Goal: Find specific page/section: Find specific page/section

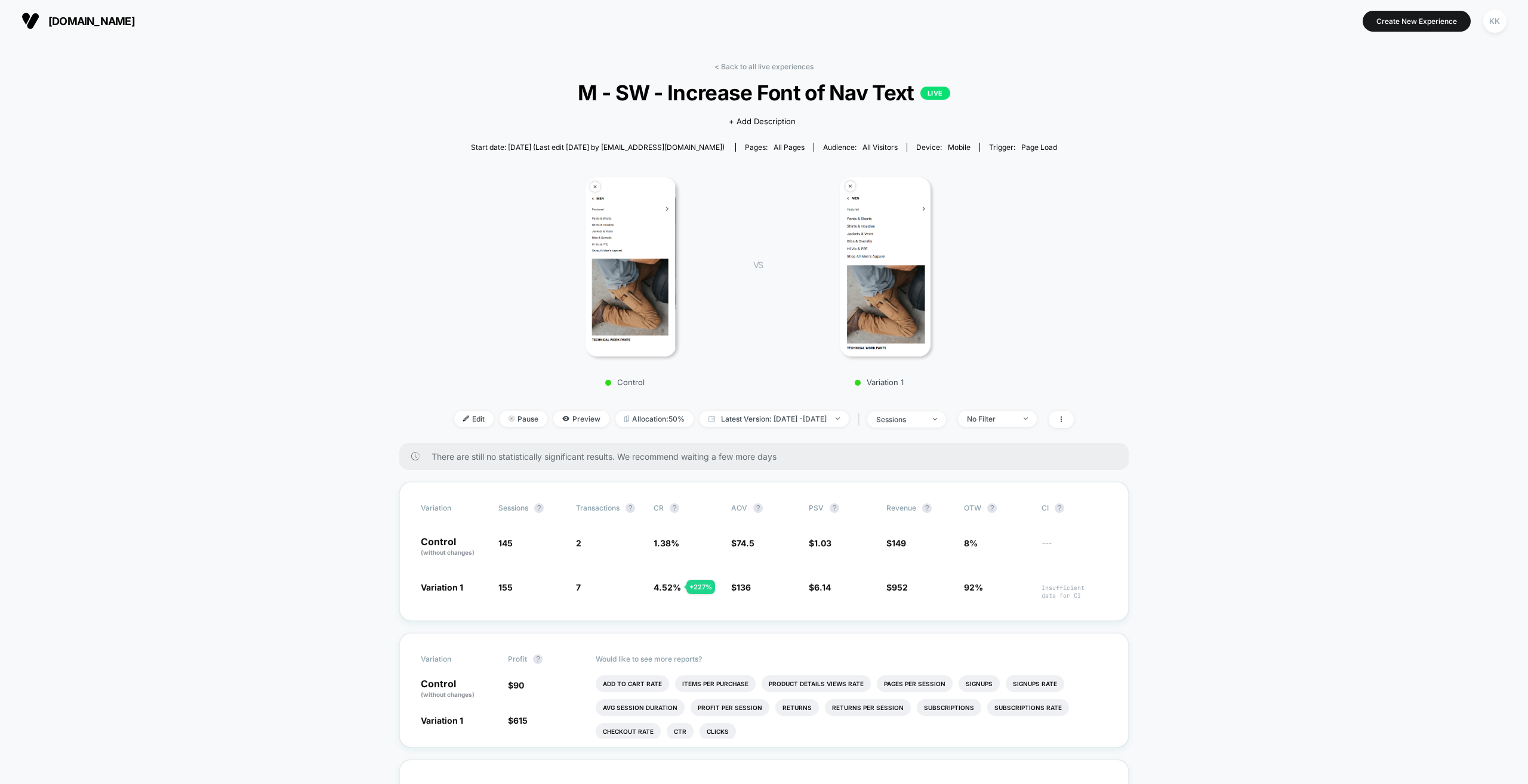
click at [89, 19] on span "[DOMAIN_NAME]" at bounding box center [91, 21] width 87 height 13
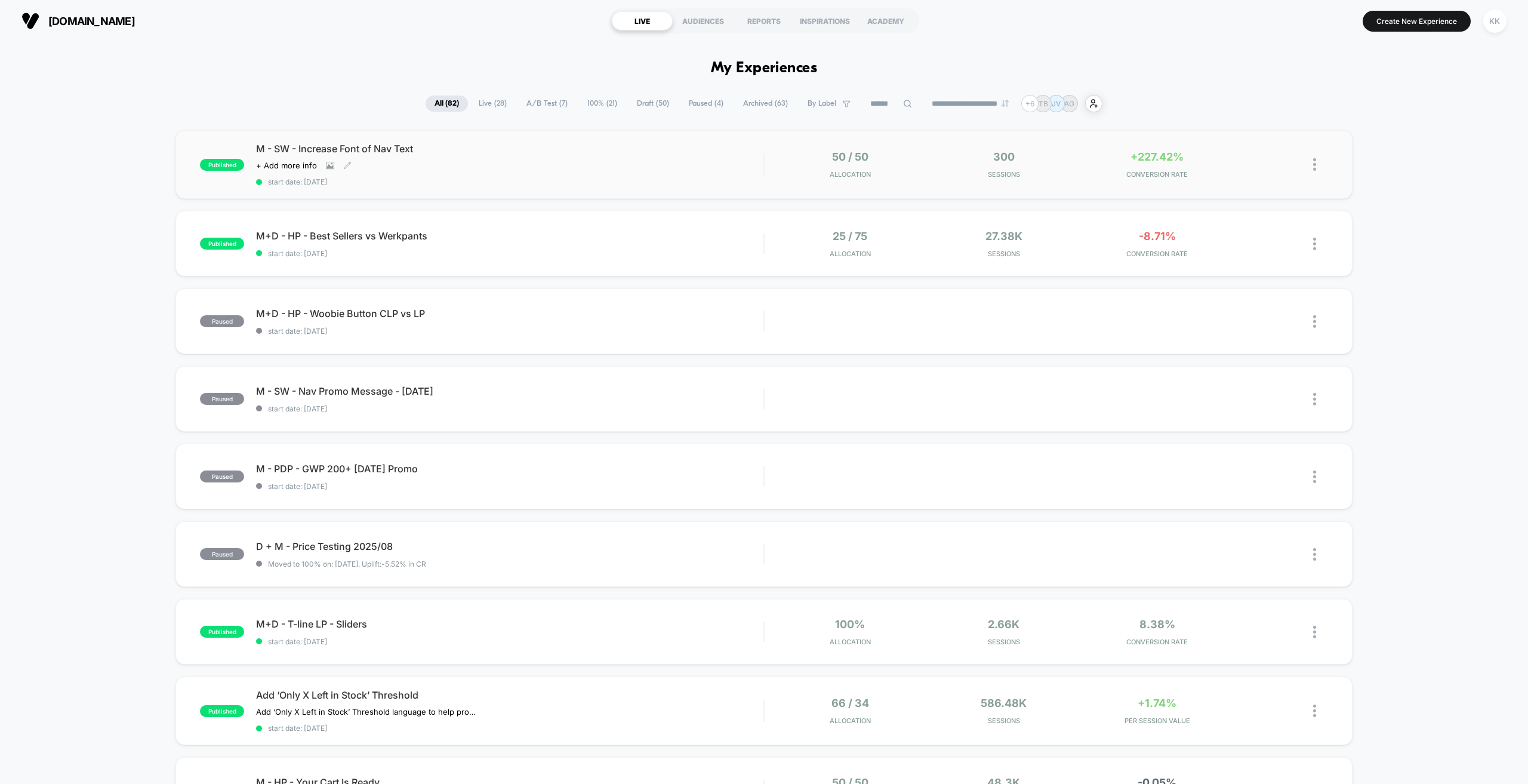
click at [536, 164] on div "Click to view images Click to edit experience details + Add more info" at bounding box center [433, 166] width 355 height 10
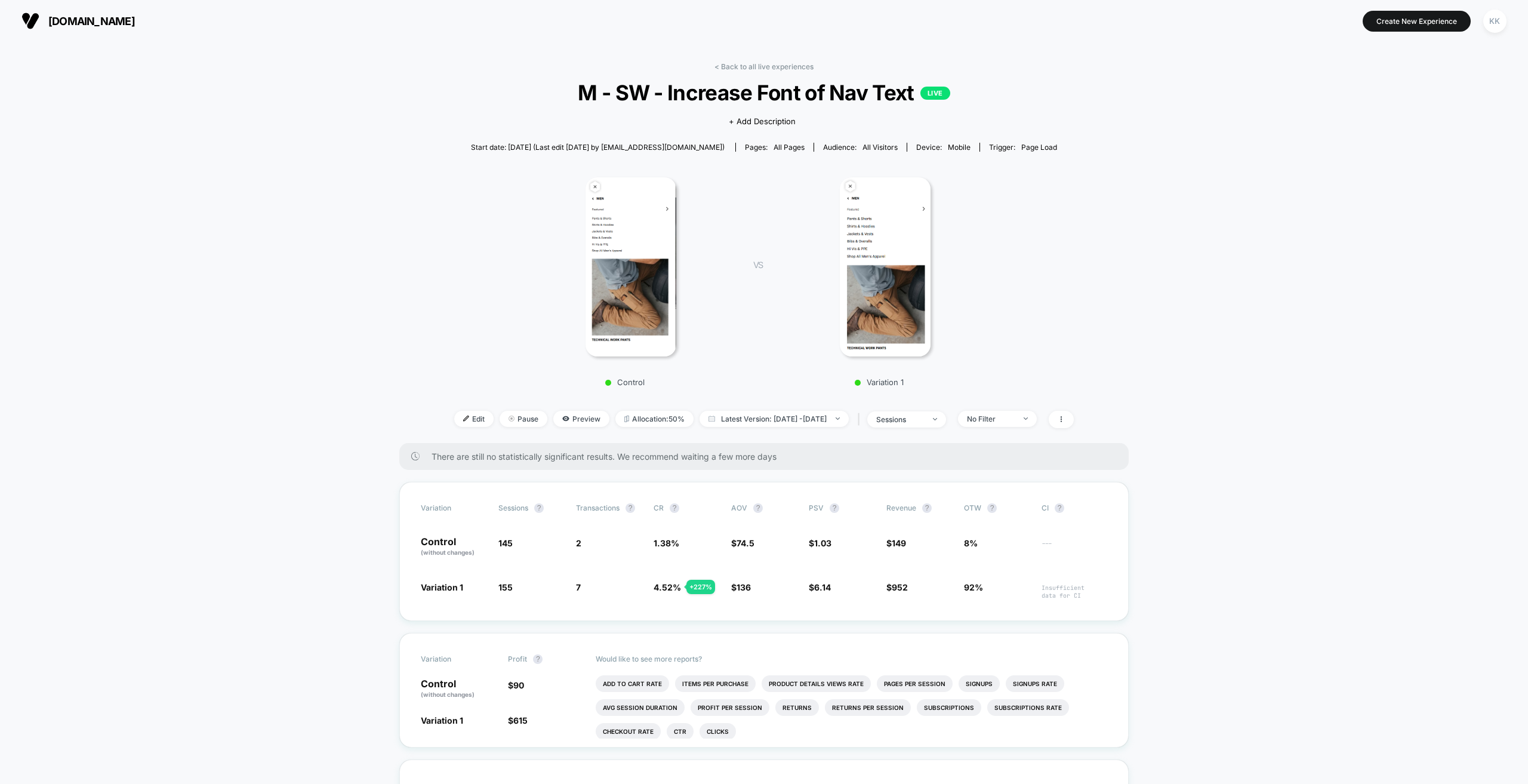
click at [101, 20] on span "[DOMAIN_NAME]" at bounding box center [91, 21] width 87 height 13
